Goal: Browse casually: Explore the website without a specific task or goal

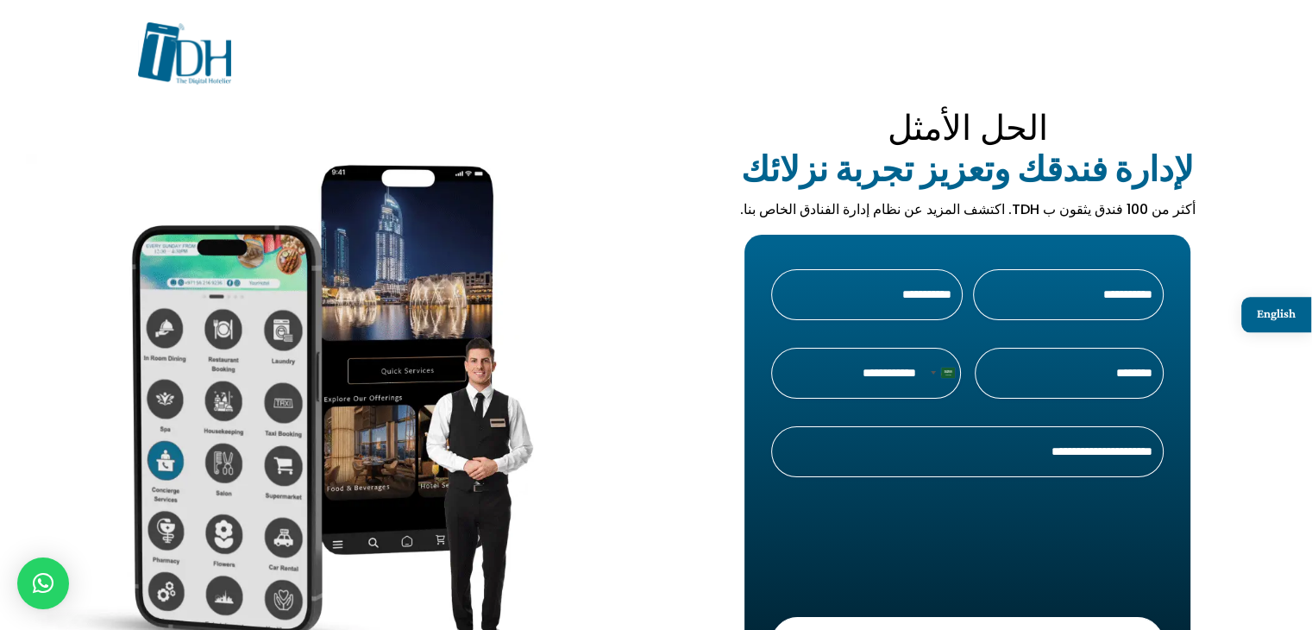
click at [210, 42] on img at bounding box center [184, 53] width 93 height 63
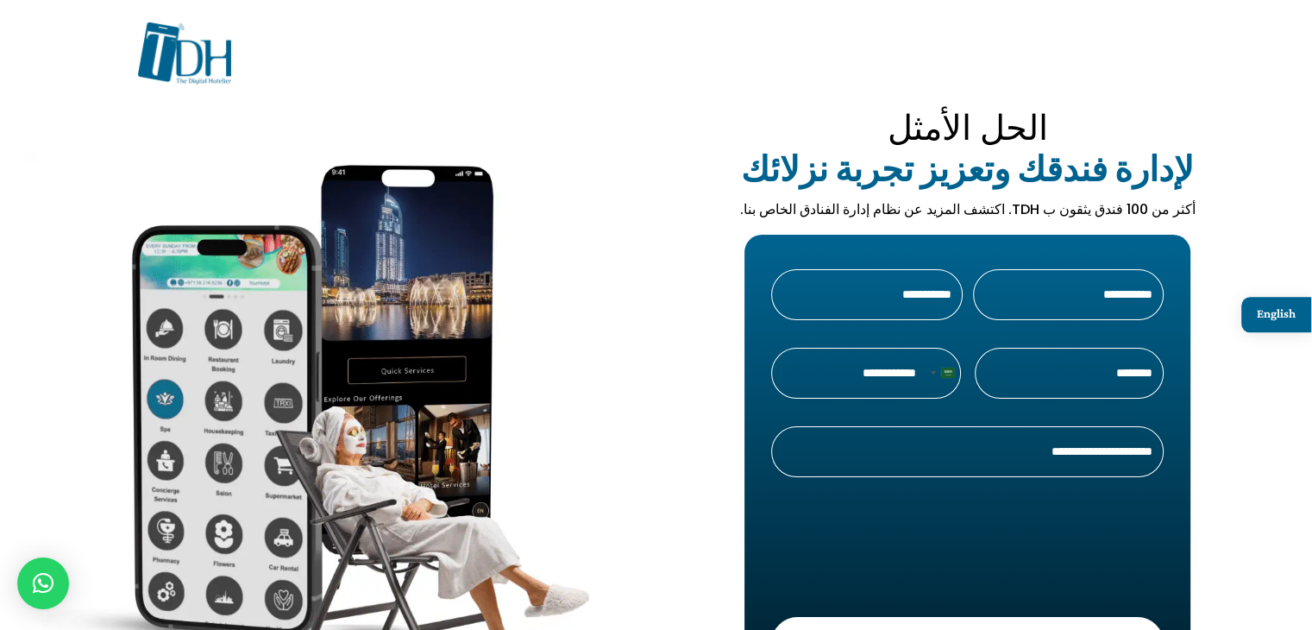
click at [210, 42] on img at bounding box center [184, 53] width 93 height 63
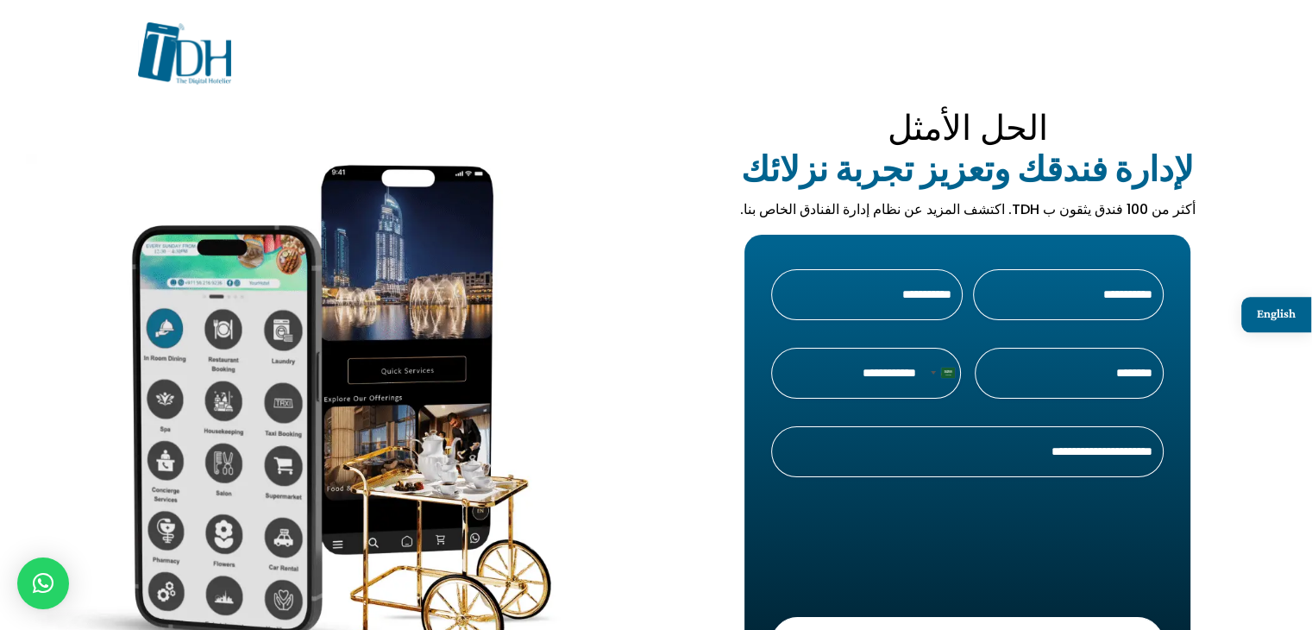
click at [210, 42] on img at bounding box center [184, 53] width 93 height 63
